Goal: Task Accomplishment & Management: Manage account settings

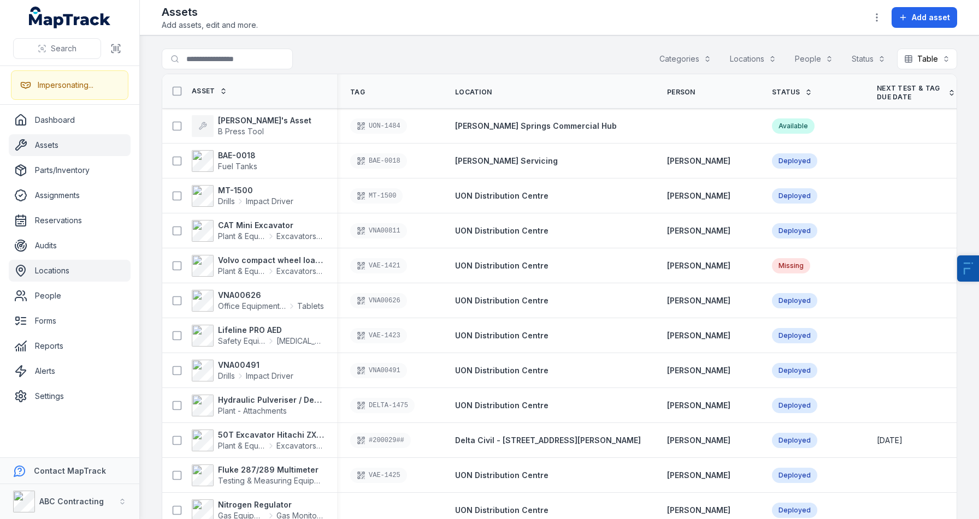
click at [32, 274] on link "Locations" at bounding box center [70, 271] width 122 height 22
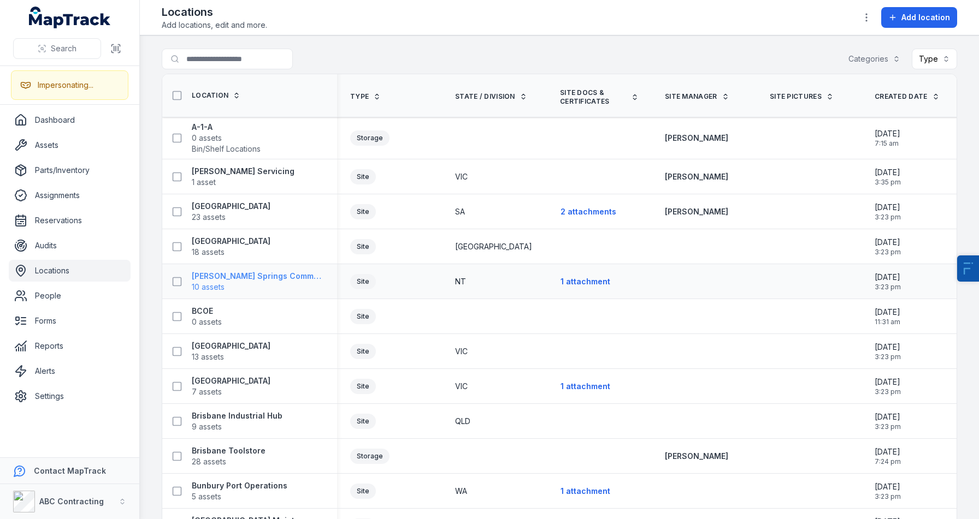
click at [249, 279] on strong "[PERSON_NAME] Springs Commercial Hub" at bounding box center [258, 276] width 132 height 11
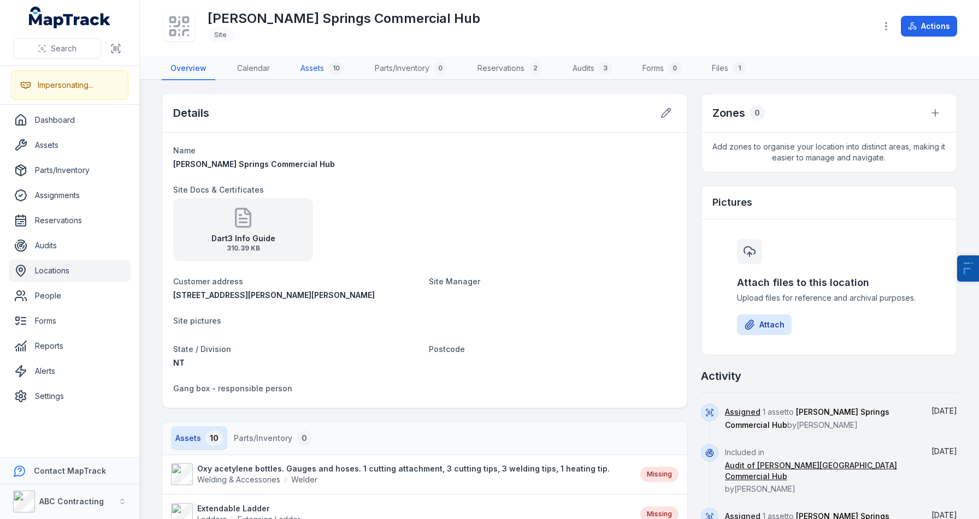
click at [310, 70] on link "Assets 10" at bounding box center [322, 68] width 61 height 23
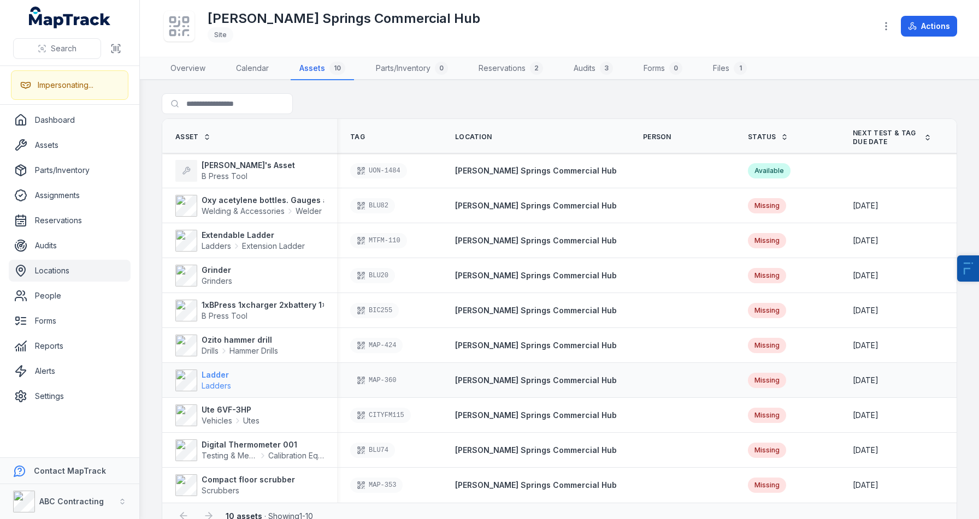
click at [208, 381] on span "Ladders" at bounding box center [216, 386] width 29 height 11
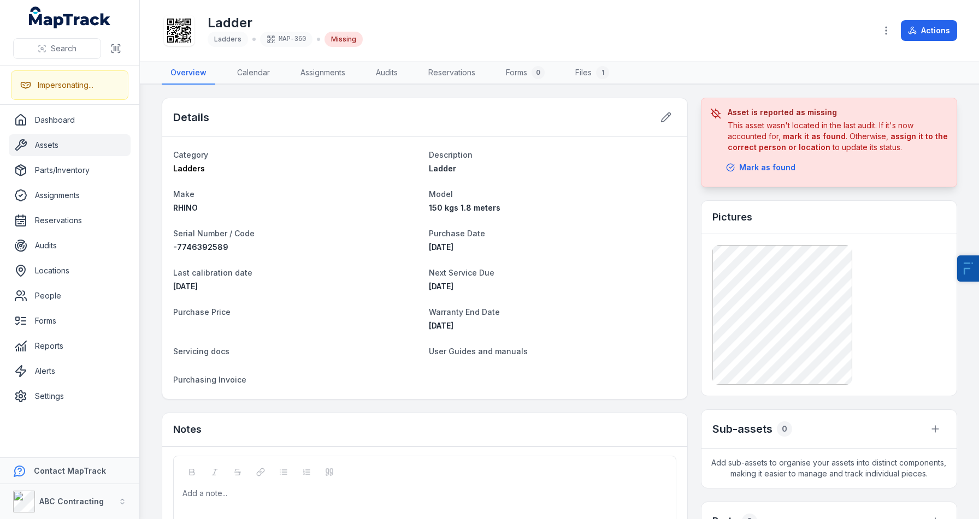
click at [180, 43] on div at bounding box center [179, 30] width 31 height 31
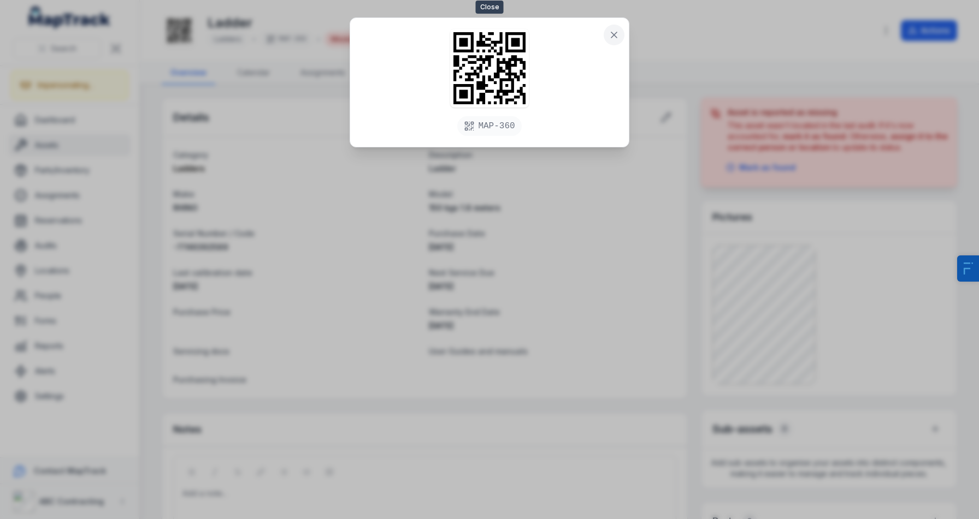
click at [619, 37] on button at bounding box center [614, 35] width 21 height 21
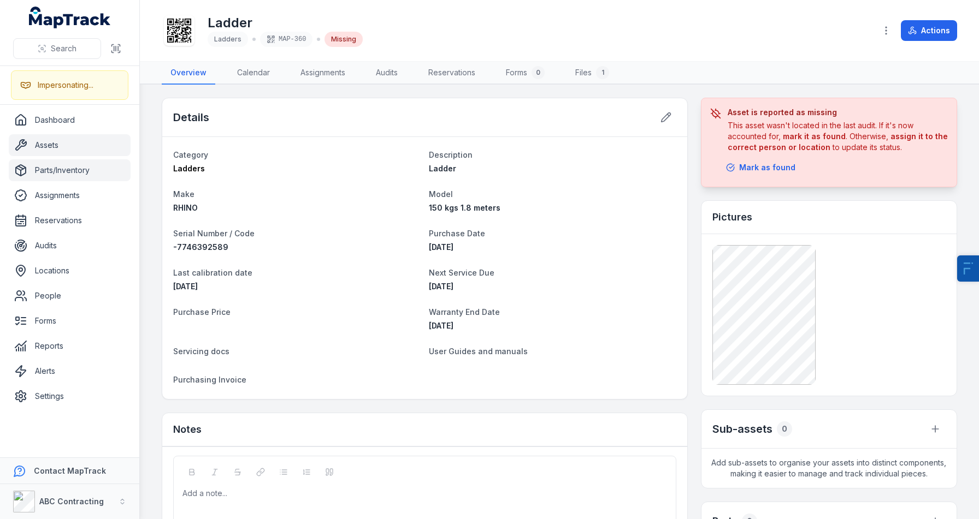
click at [70, 170] on link "Parts/Inventory" at bounding box center [70, 170] width 122 height 22
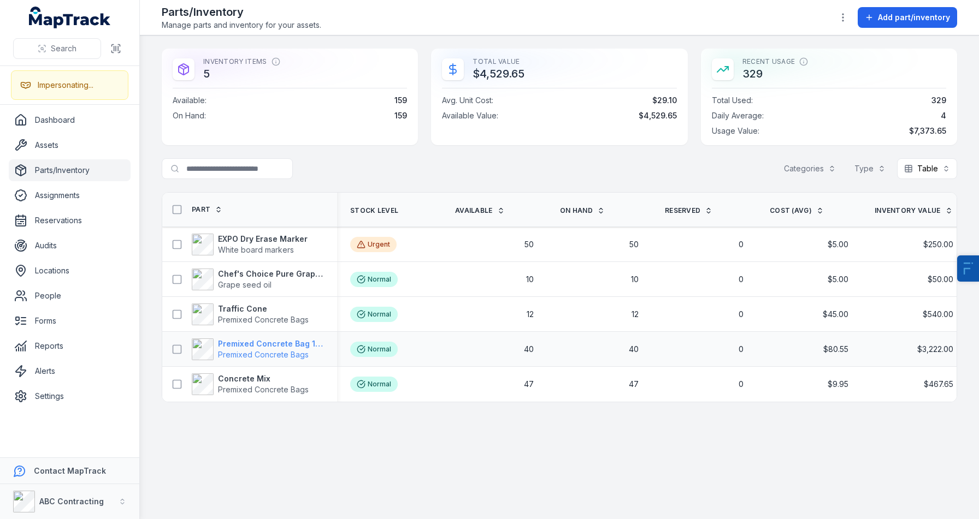
click at [287, 339] on strong "Premixed Concrete Bag 15kg" at bounding box center [271, 344] width 106 height 11
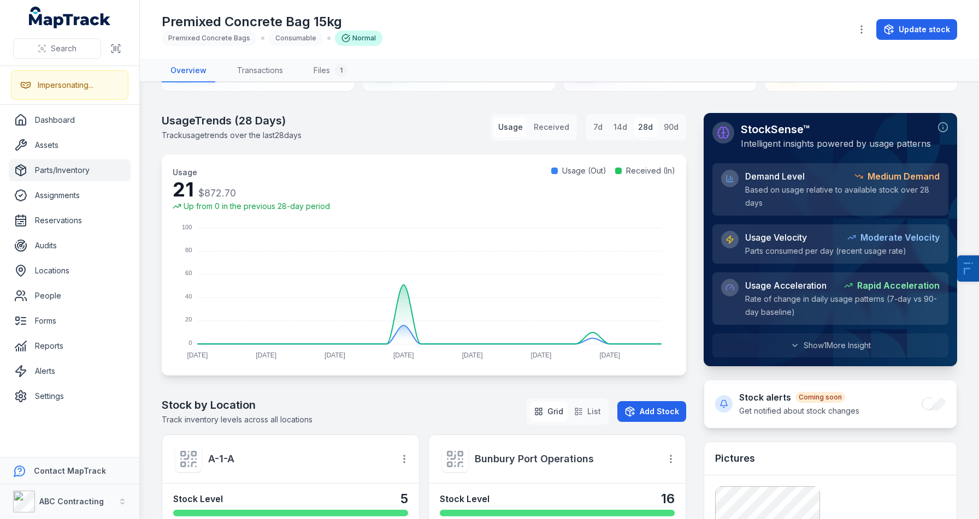
scroll to position [4, 0]
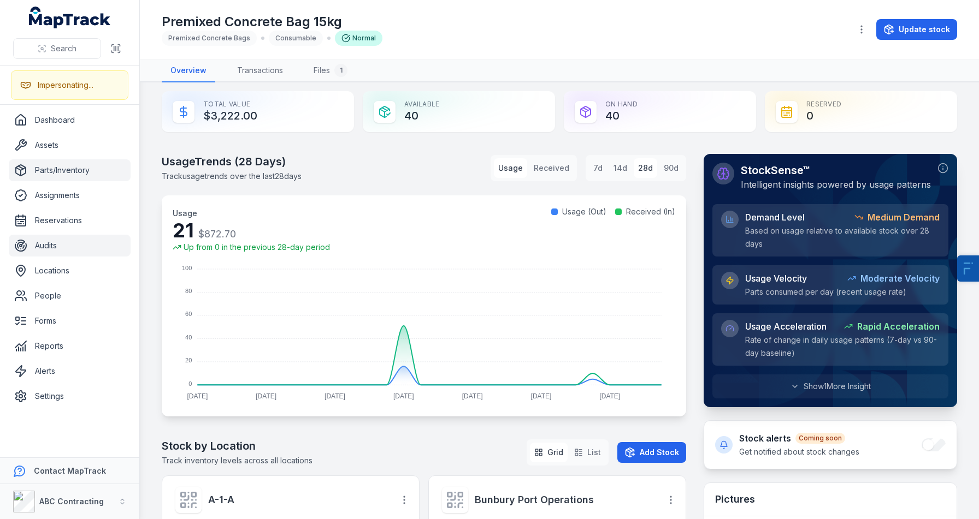
click at [58, 245] on link "Audits" at bounding box center [70, 246] width 122 height 22
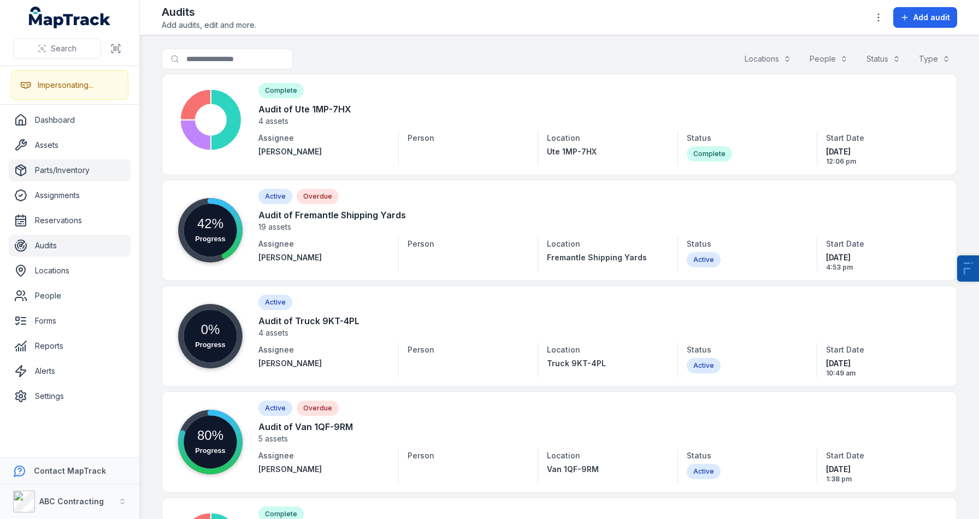
click at [59, 169] on link "Parts/Inventory" at bounding box center [70, 170] width 122 height 22
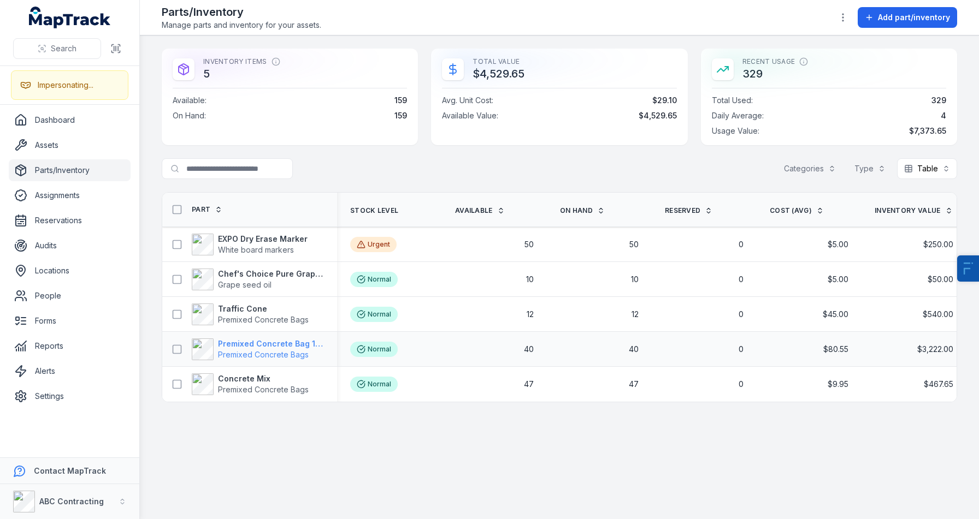
click at [256, 342] on strong "Premixed Concrete Bag 15kg" at bounding box center [271, 344] width 106 height 11
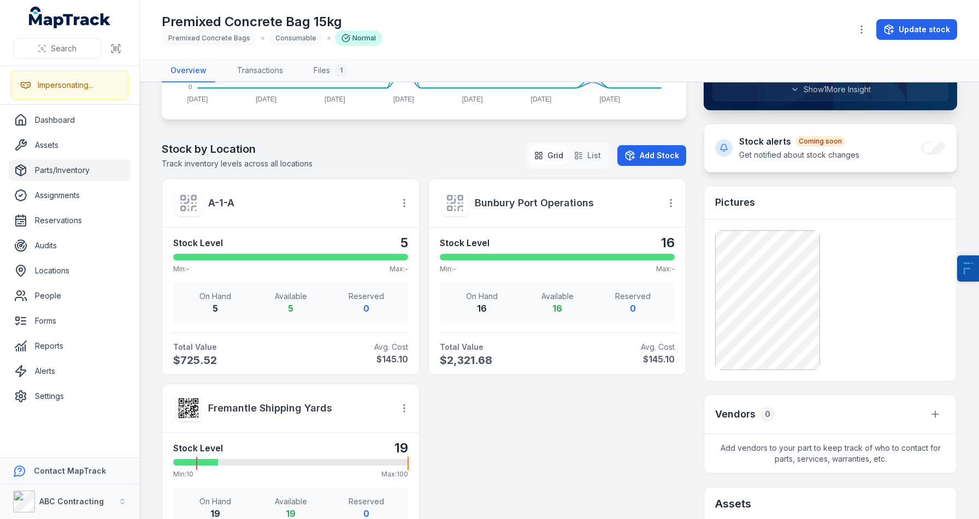
scroll to position [301, 0]
click at [399, 201] on icon "button" at bounding box center [404, 203] width 11 height 11
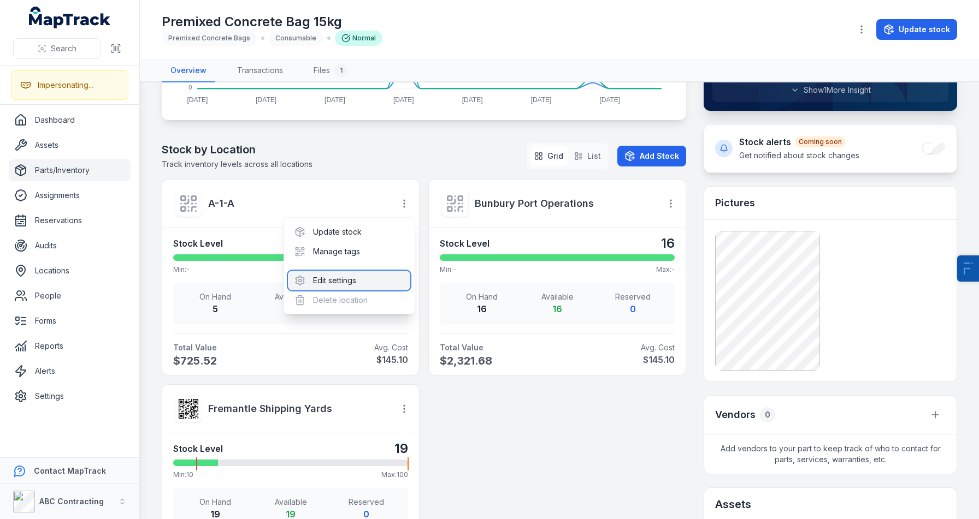
click at [321, 279] on div "Edit settings" at bounding box center [349, 281] width 122 height 20
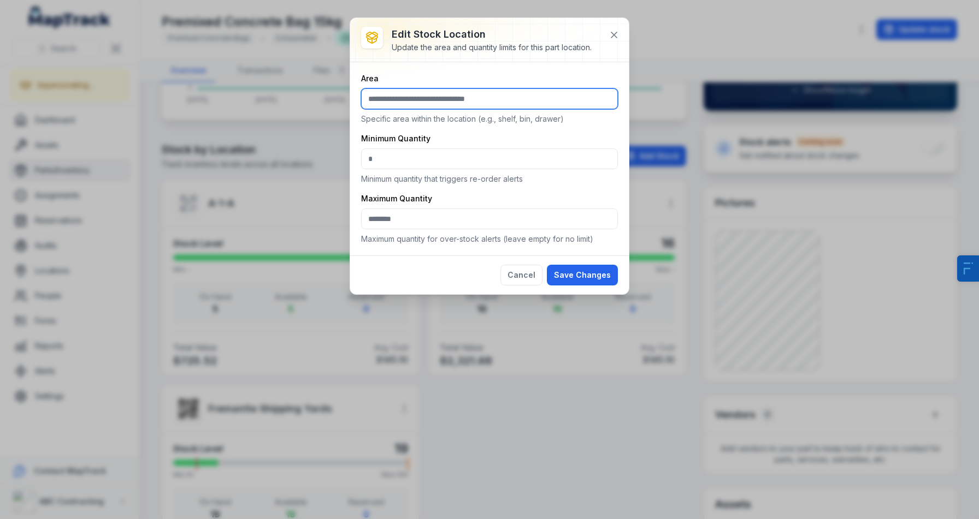
click at [405, 98] on input ":r35:-form-item-label" at bounding box center [489, 98] width 257 height 21
type input "******"
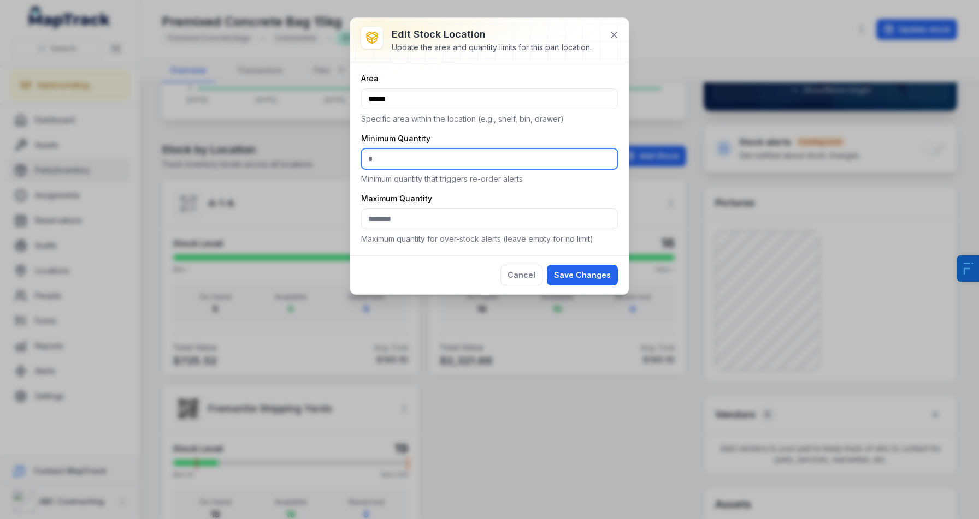
drag, startPoint x: 381, startPoint y: 159, endPoint x: 355, endPoint y: 159, distance: 26.2
click at [355, 159] on div "Area ****** Specific area within the location (e.g., shelf, bin, drawer) Minimu…" at bounding box center [489, 158] width 279 height 193
type input "**"
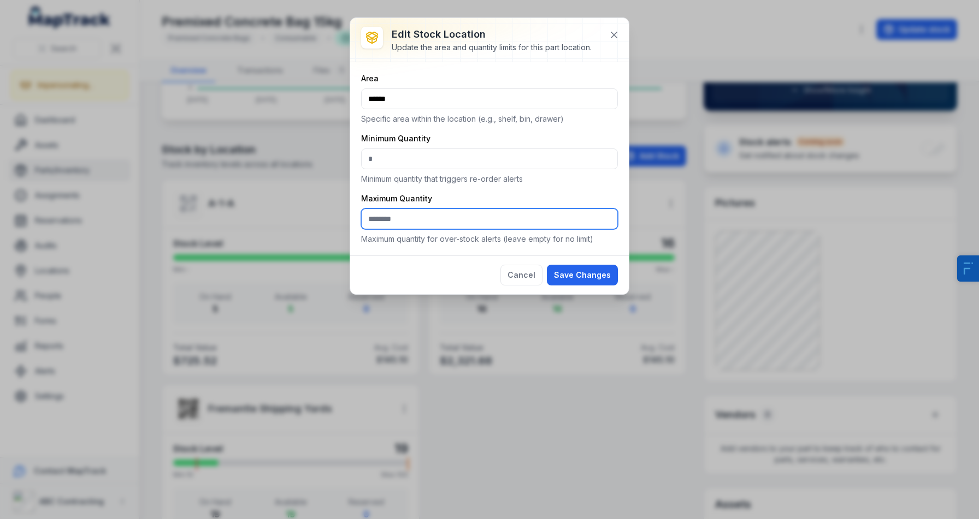
click at [394, 223] on input ":r37:-form-item-label" at bounding box center [489, 219] width 257 height 21
type input "***"
click at [595, 267] on button "Save Changes" at bounding box center [582, 275] width 71 height 21
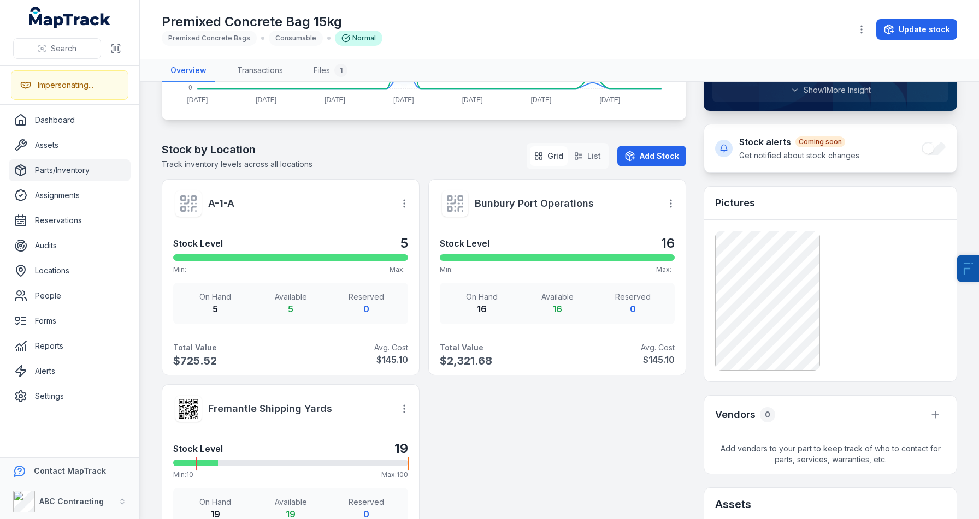
scroll to position [212, 0]
